Goal: Task Accomplishment & Management: Complete application form

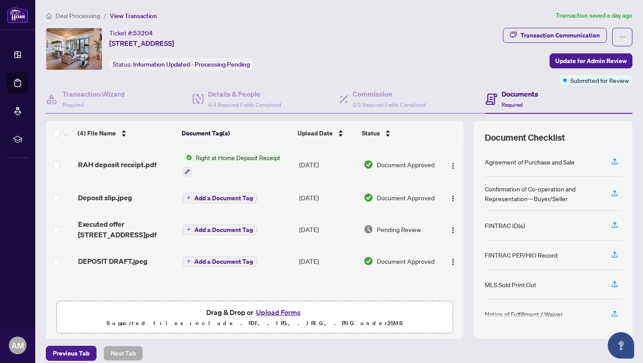
scroll to position [8, 0]
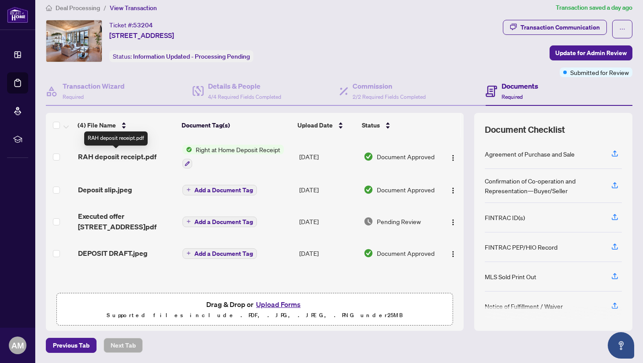
click at [122, 155] on span "RAH deposit receipt.pdf" at bounding box center [117, 156] width 78 height 11
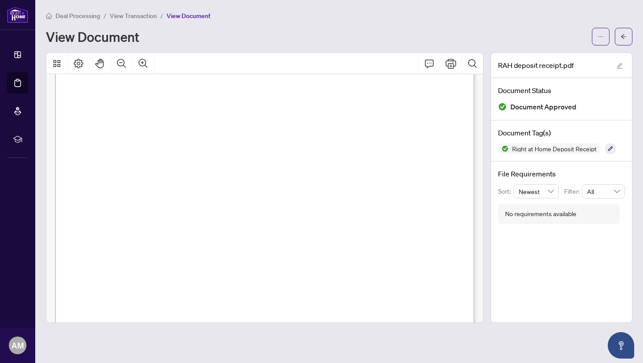
scroll to position [245, 0]
click at [600, 35] on icon "ellipsis" at bounding box center [601, 36] width 6 height 6
click at [556, 54] on span "Download" at bounding box center [568, 56] width 67 height 10
click at [619, 37] on button "button" at bounding box center [624, 37] width 18 height 18
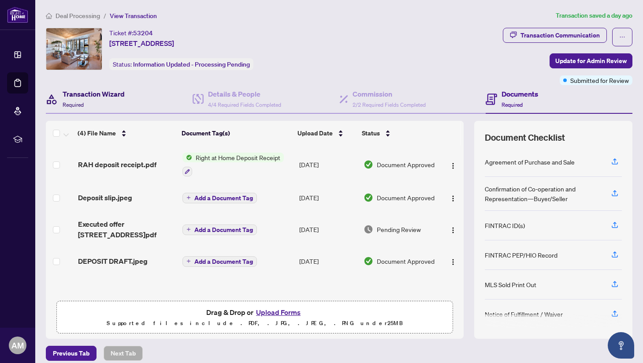
click at [108, 102] on div "Transaction Wizard Required" at bounding box center [94, 99] width 62 height 21
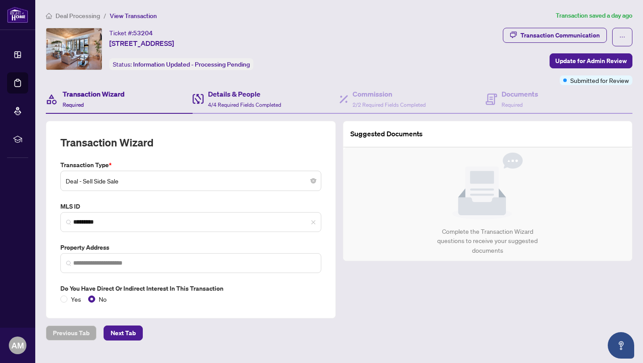
type input "**********"
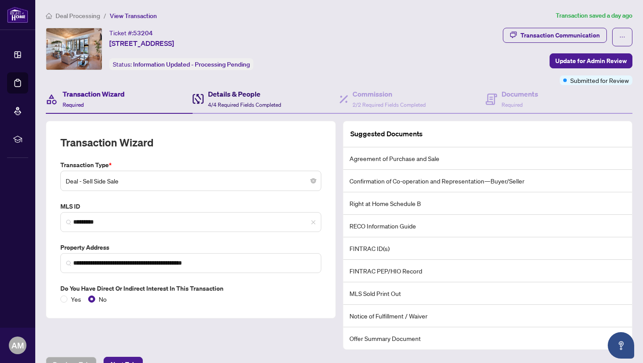
click at [247, 91] on h4 "Details & People" at bounding box center [244, 94] width 73 height 11
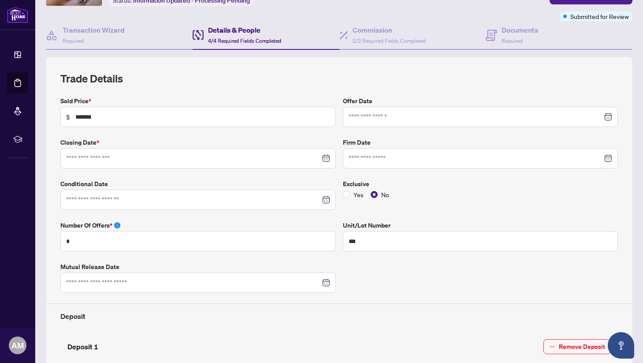
type input "**********"
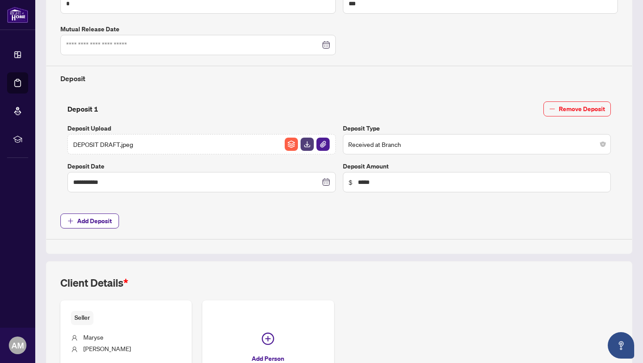
scroll to position [304, 0]
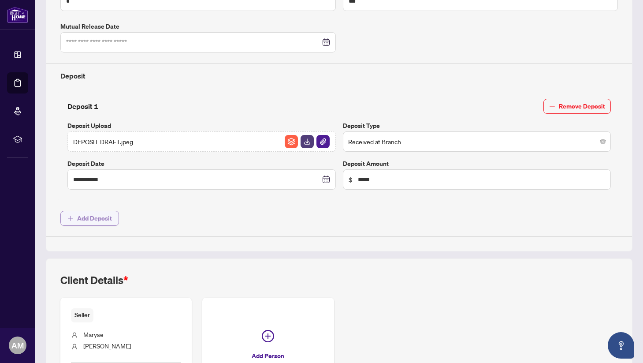
click at [100, 215] on span "Add Deposit" at bounding box center [94, 218] width 35 height 14
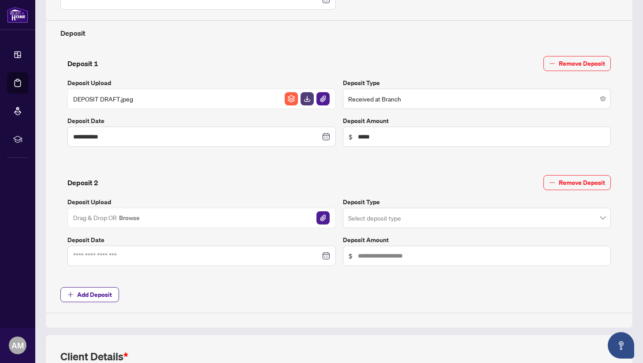
scroll to position [350, 0]
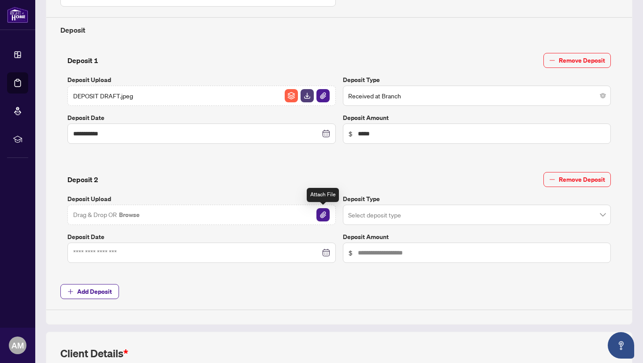
click at [327, 215] on img "button" at bounding box center [322, 214] width 13 height 13
click at [324, 214] on img "button" at bounding box center [322, 214] width 13 height 13
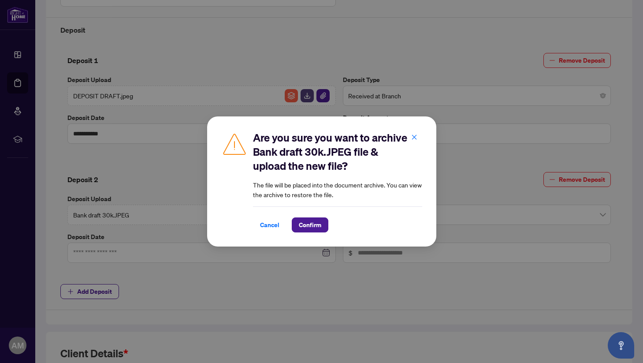
drag, startPoint x: 266, startPoint y: 224, endPoint x: 253, endPoint y: 227, distance: 13.3
click at [266, 224] on span "Cancel" at bounding box center [269, 225] width 19 height 14
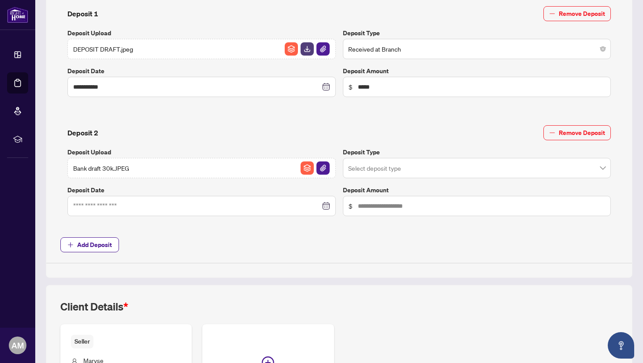
scroll to position [401, 0]
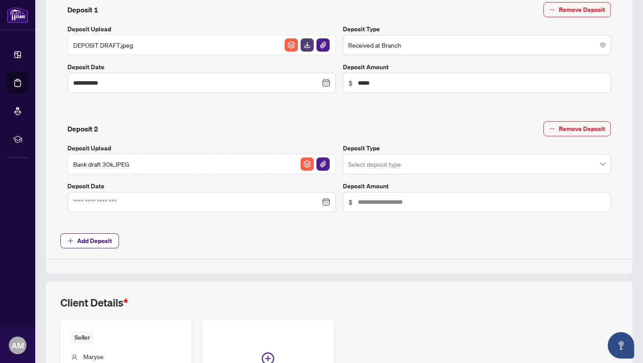
click at [325, 204] on div at bounding box center [201, 202] width 257 height 10
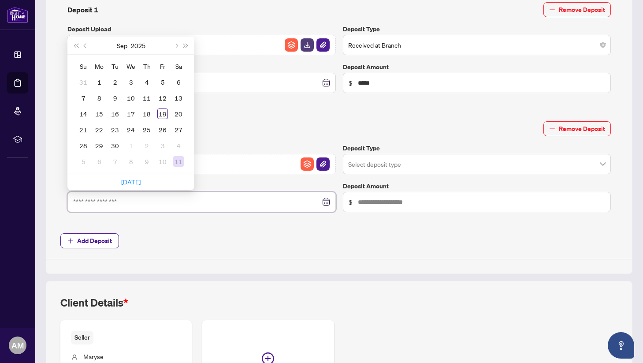
type input "**********"
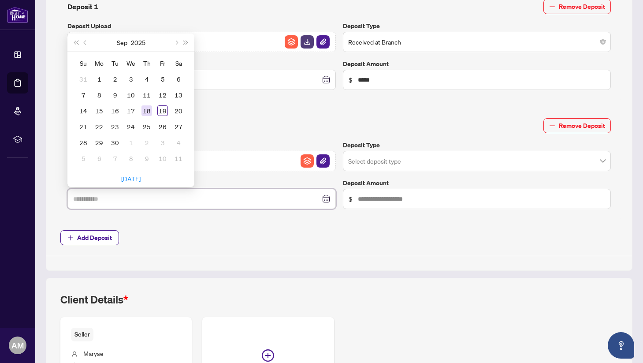
type input "**********"
click at [148, 111] on div "18" at bounding box center [146, 110] width 11 height 11
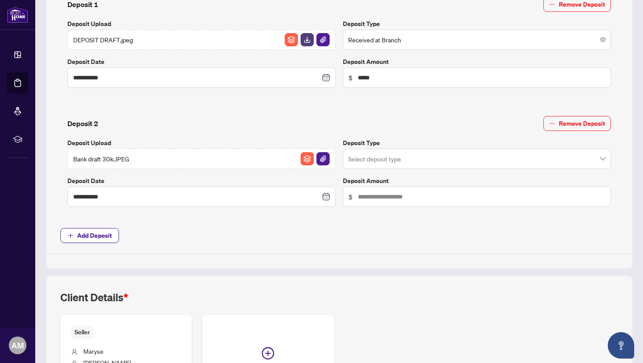
scroll to position [406, 0]
click at [428, 161] on input "search" at bounding box center [473, 159] width 250 height 19
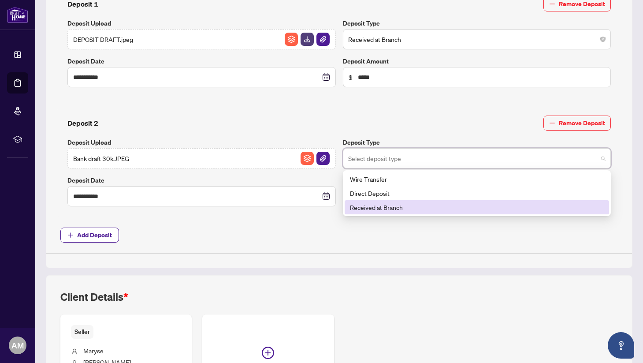
click at [410, 203] on div "Received at Branch" at bounding box center [477, 207] width 254 height 10
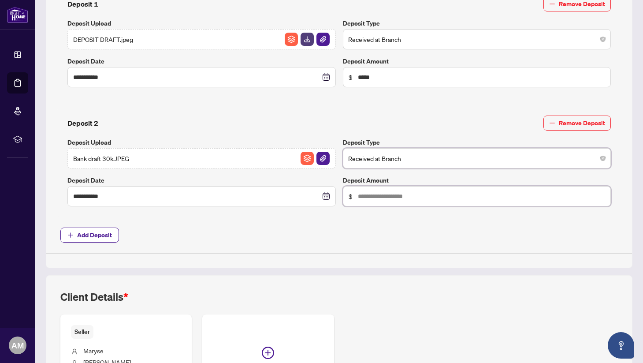
click at [372, 197] on input "text" at bounding box center [482, 196] width 248 height 10
type input "******"
click at [353, 227] on span "Add Deposit" at bounding box center [339, 234] width 558 height 15
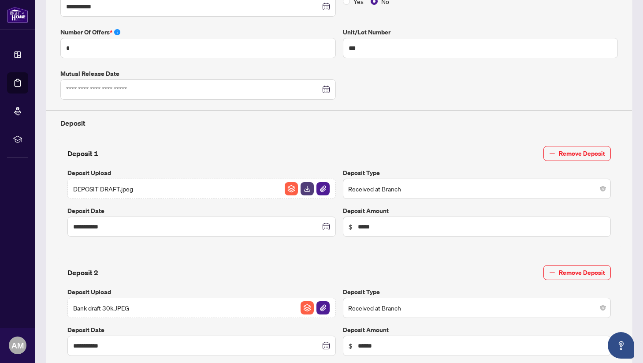
scroll to position [0, 0]
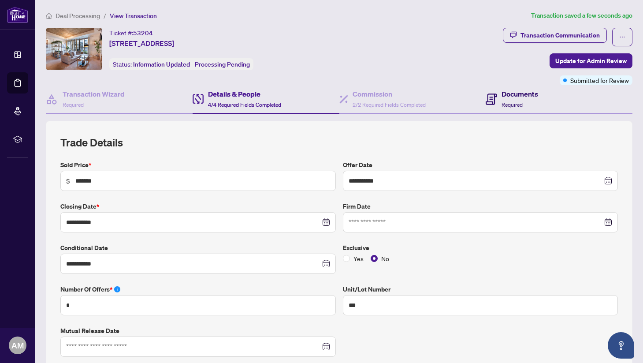
click at [506, 97] on h4 "Documents" at bounding box center [520, 94] width 37 height 11
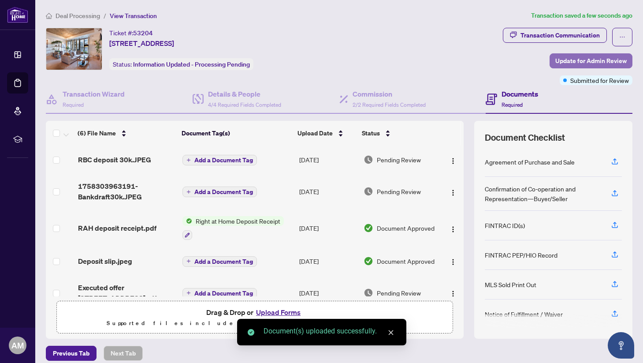
click at [590, 61] on span "Update for Admin Review" at bounding box center [590, 61] width 71 height 14
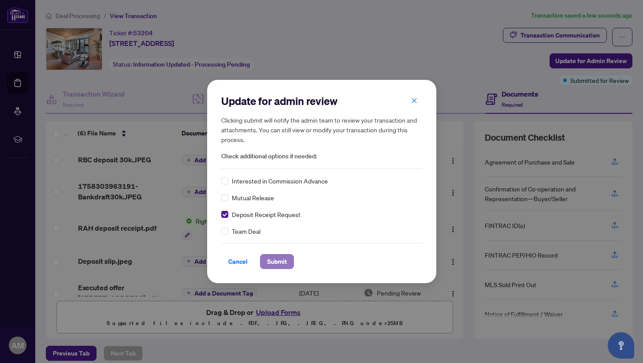
click at [280, 259] on span "Submit" at bounding box center [277, 261] width 20 height 14
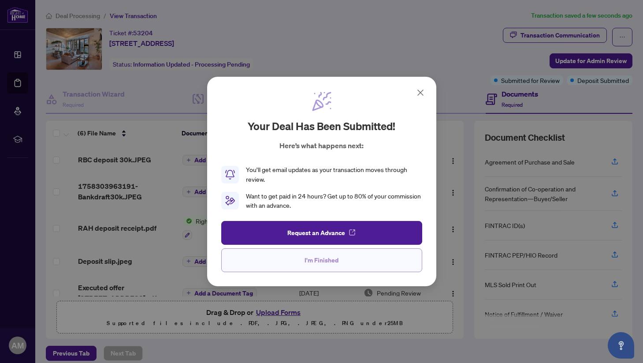
click at [273, 260] on button "I'm Finished" at bounding box center [321, 260] width 201 height 24
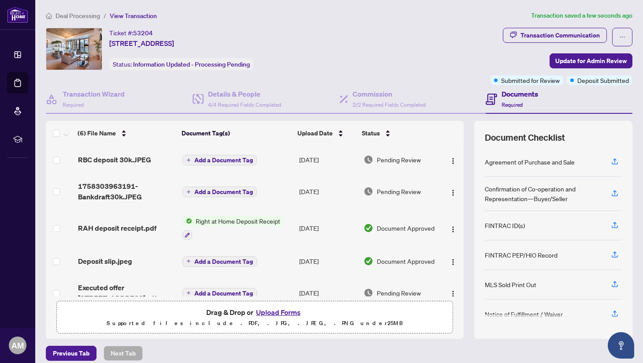
scroll to position [8, 0]
